Goal: Task Accomplishment & Management: Complete application form

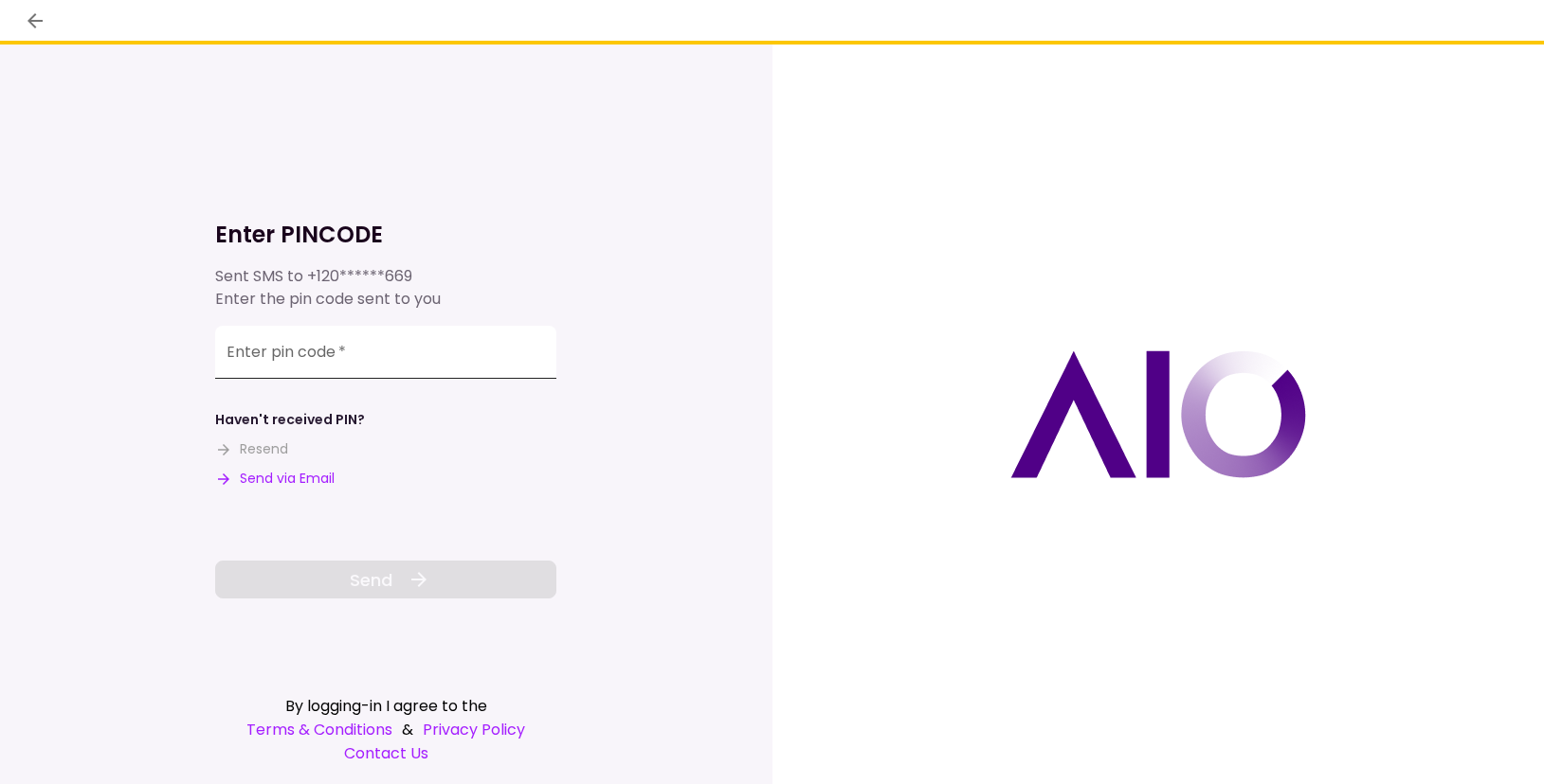
click at [355, 346] on input "Enter pin code   *" at bounding box center [385, 351] width 341 height 53
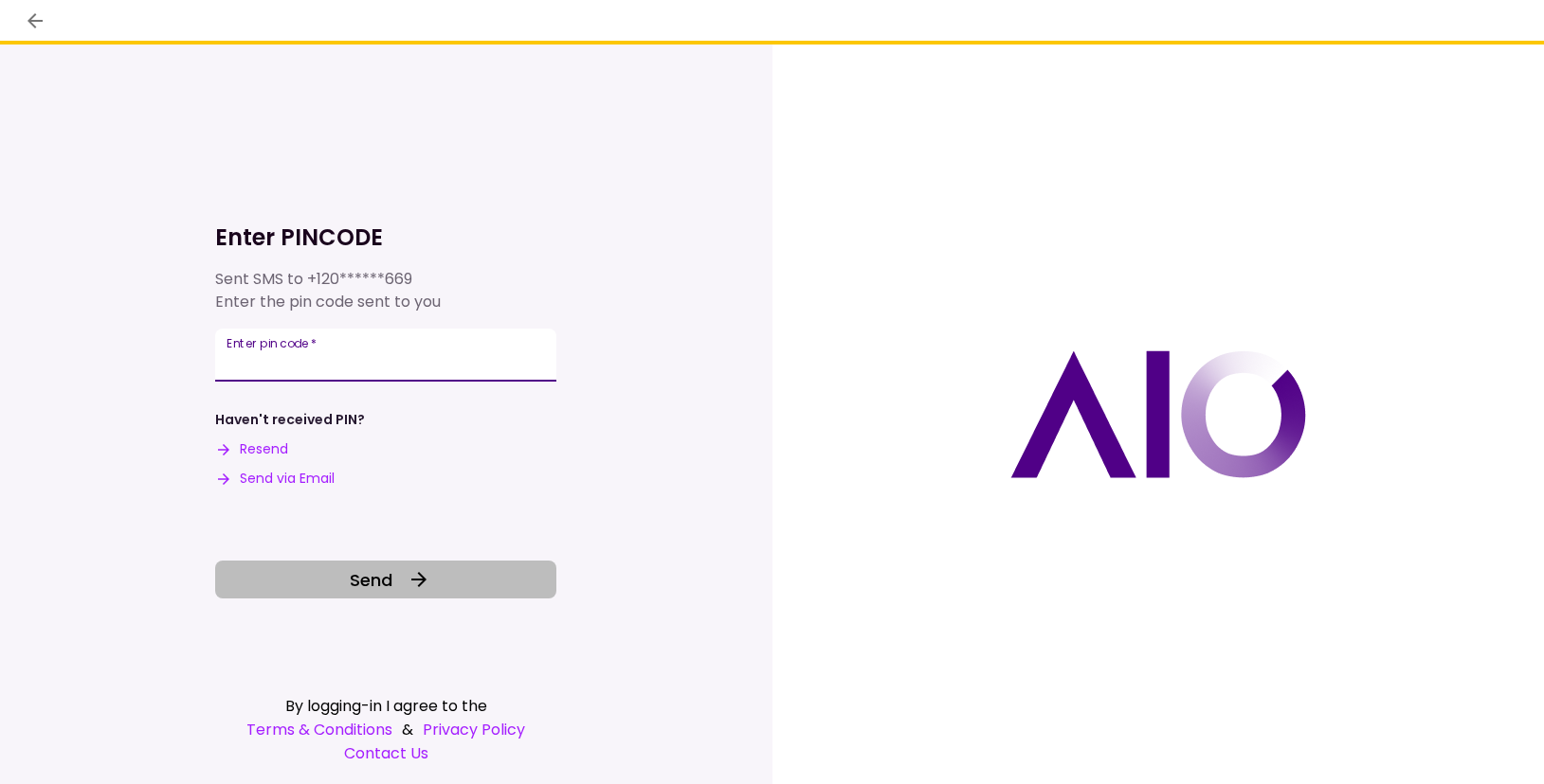
type input "******"
click at [371, 581] on span "Send" at bounding box center [371, 580] width 42 height 26
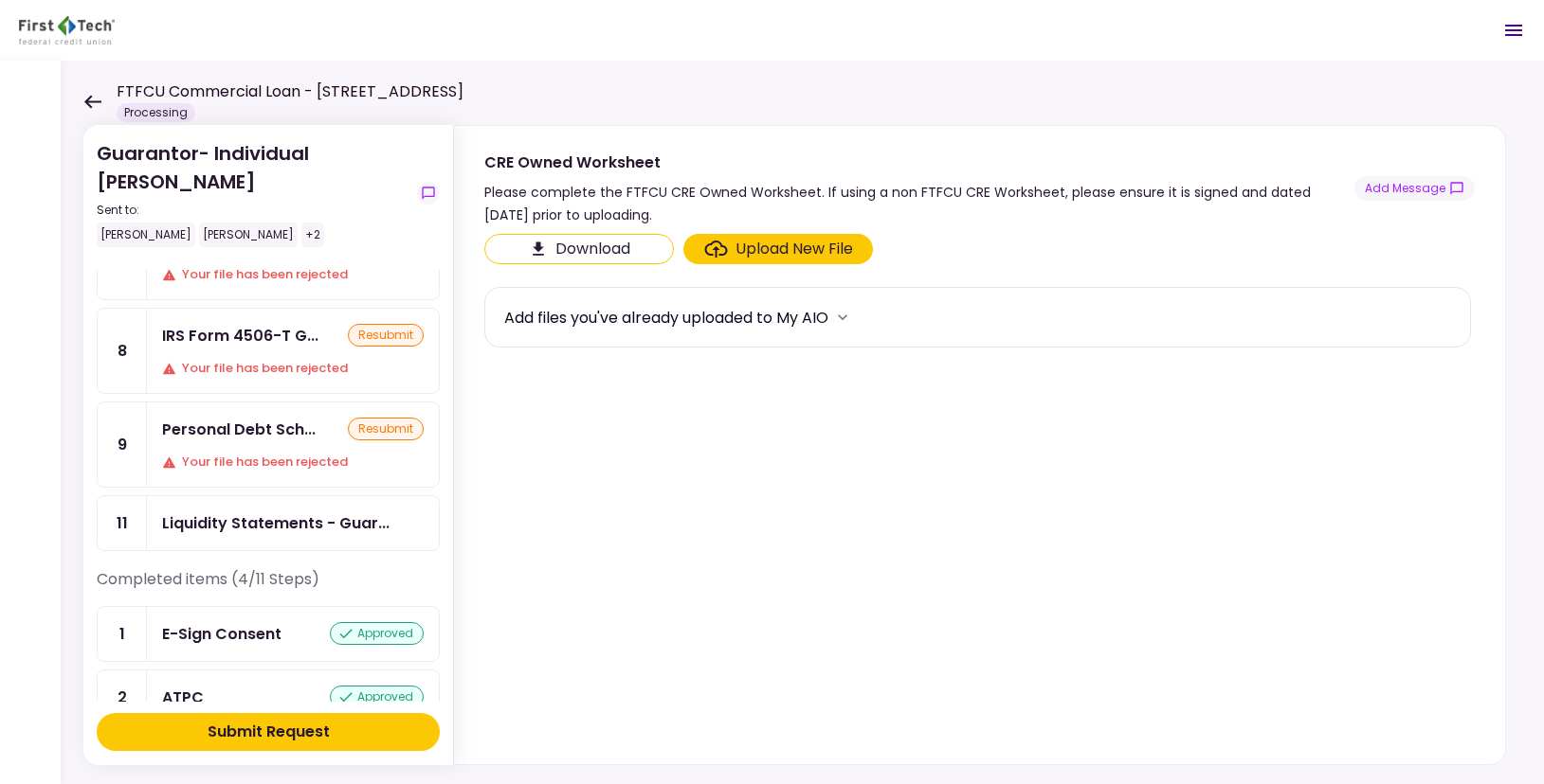
scroll to position [316, 0]
click at [244, 511] on div "Liquidity Statements - Guar..." at bounding box center [276, 522] width 228 height 24
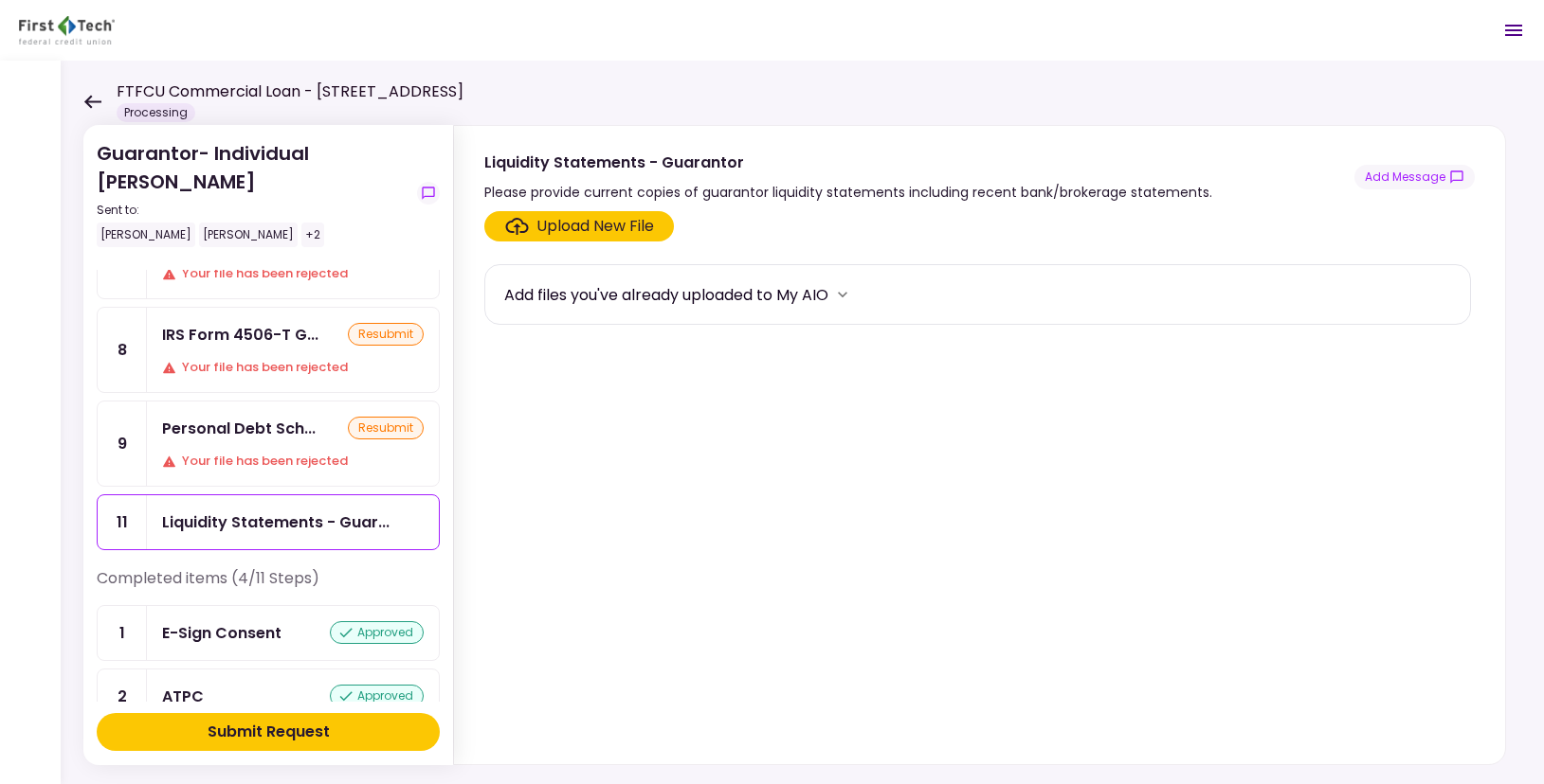
click at [569, 223] on div "Upload New File" at bounding box center [595, 226] width 117 height 23
click at [0, 0] on input "Upload New File" at bounding box center [0, 0] width 0 height 0
